Goal: Check status: Check status

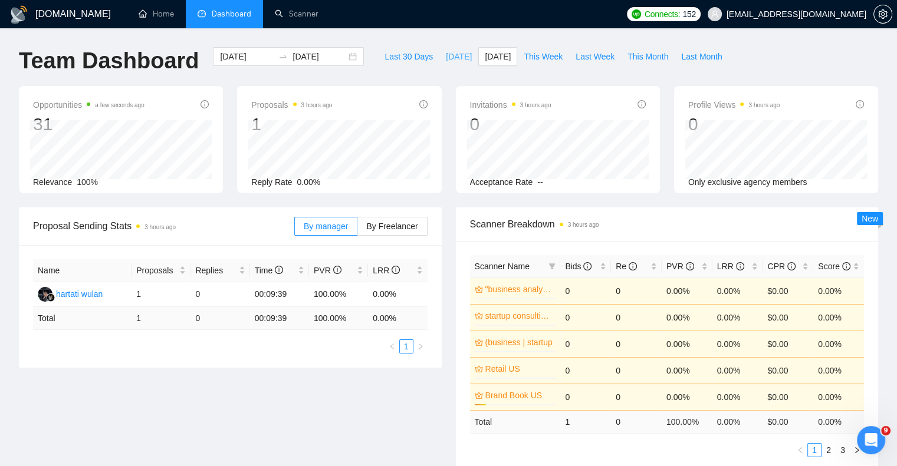
click at [446, 56] on span "[DATE]" at bounding box center [459, 56] width 26 height 13
type input "[DATE]"
